Goal: Information Seeking & Learning: Learn about a topic

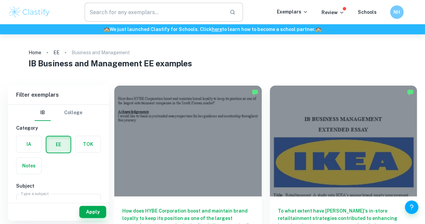
click at [126, 14] on input "text" at bounding box center [155, 12] width 140 height 19
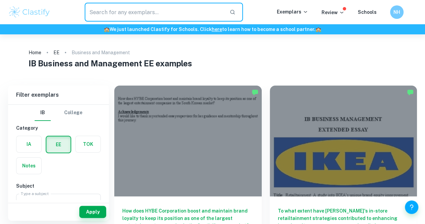
type input "satya"
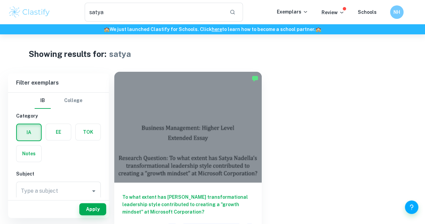
click at [171, 133] on div at bounding box center [188, 127] width 148 height 111
